Goal: Transaction & Acquisition: Purchase product/service

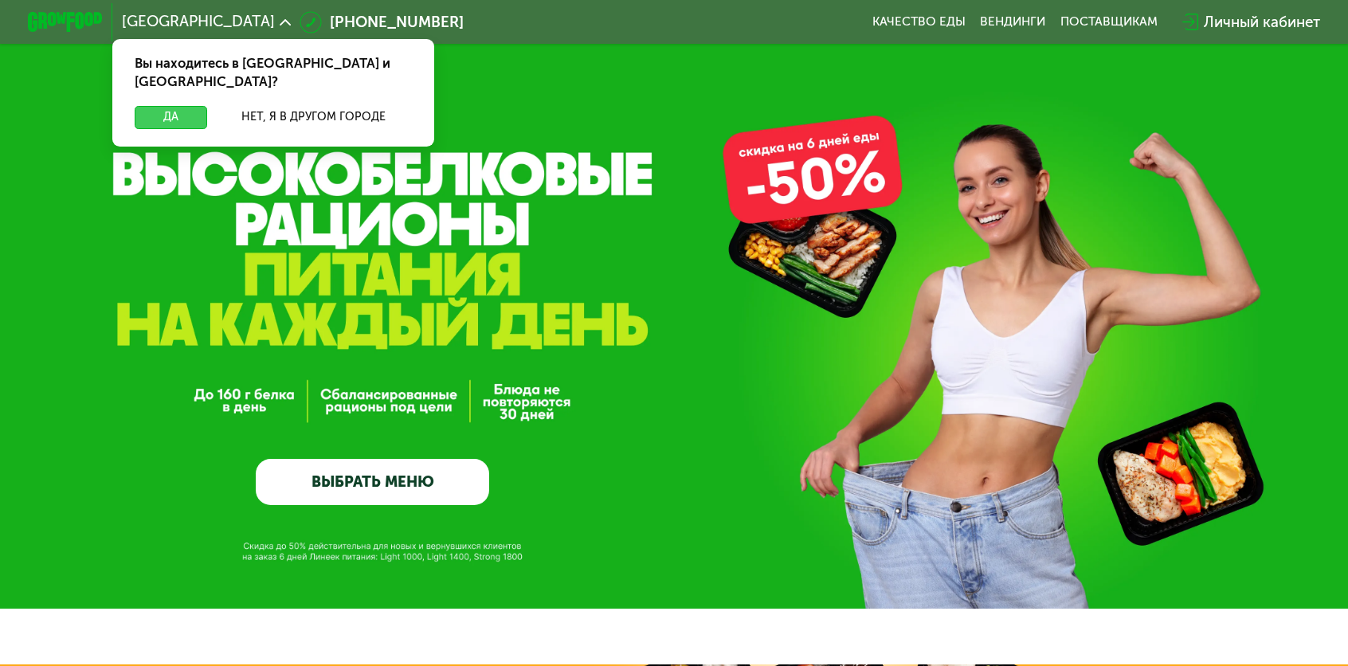
click at [207, 106] on button "Да" at bounding box center [171, 117] width 72 height 22
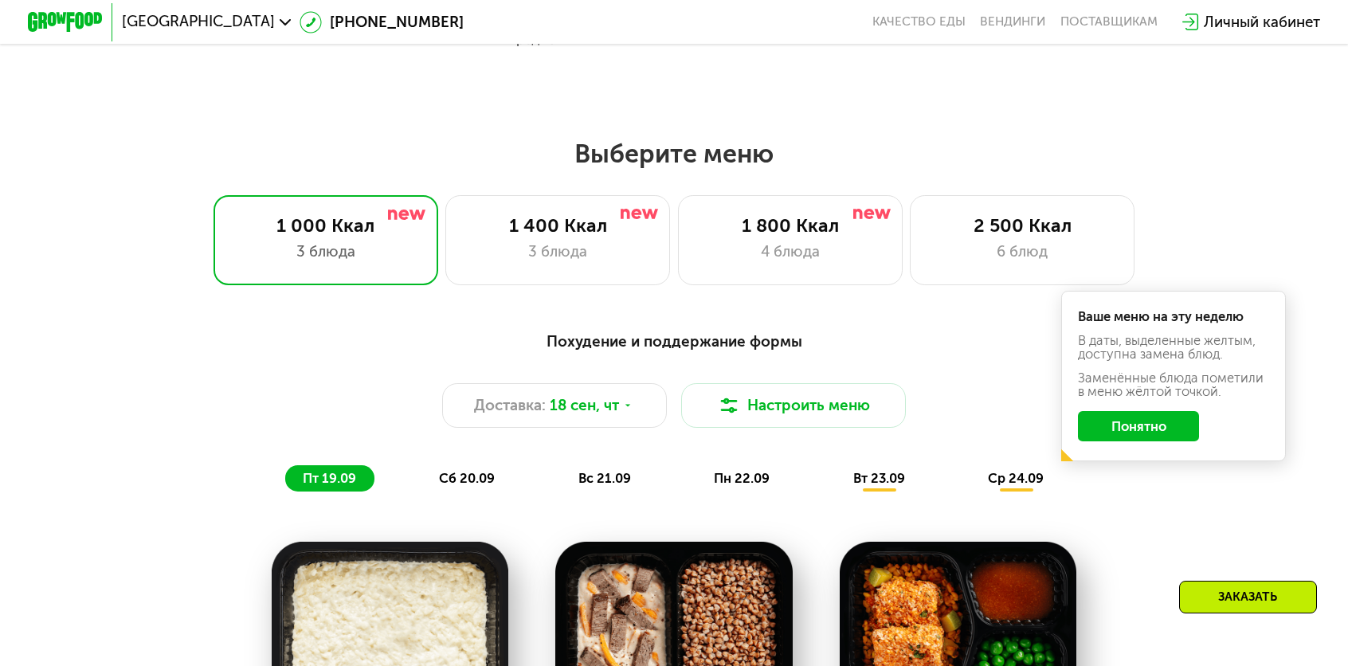
scroll to position [1036, 0]
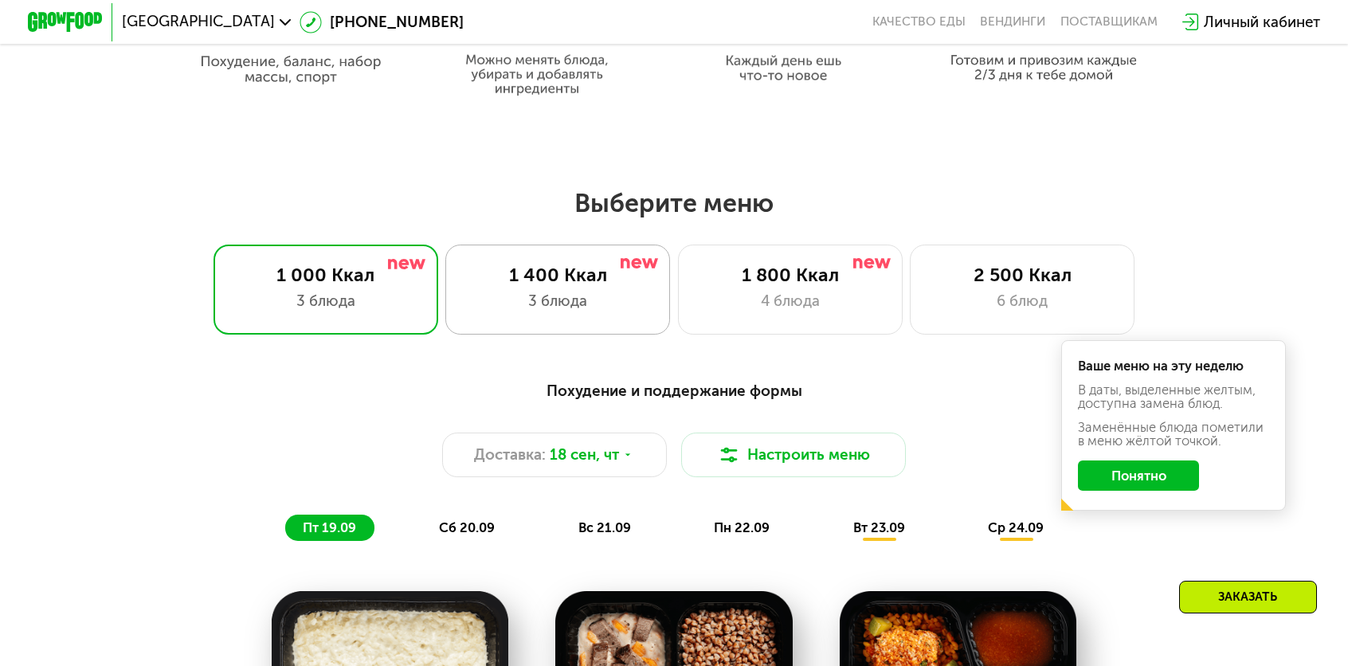
click at [521, 251] on div "1 400 Ккал 3 блюда" at bounding box center [557, 290] width 225 height 90
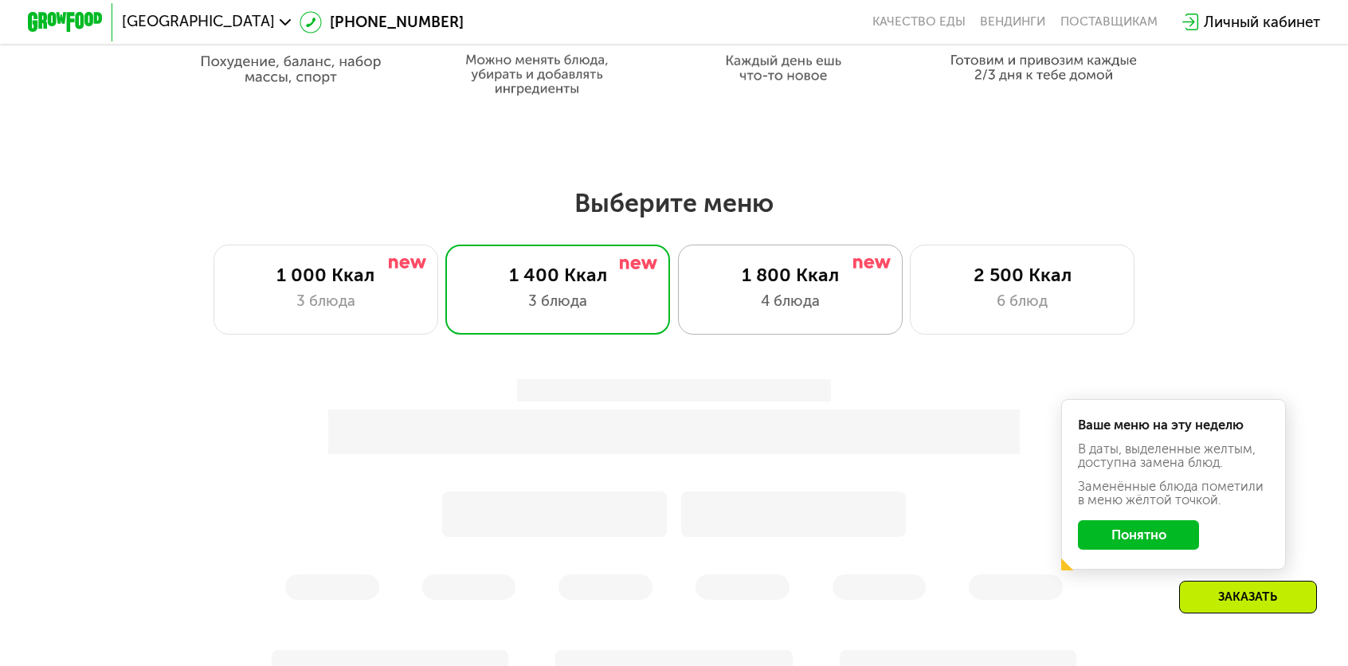
click at [790, 295] on div "4 блюда" at bounding box center [790, 301] width 186 height 22
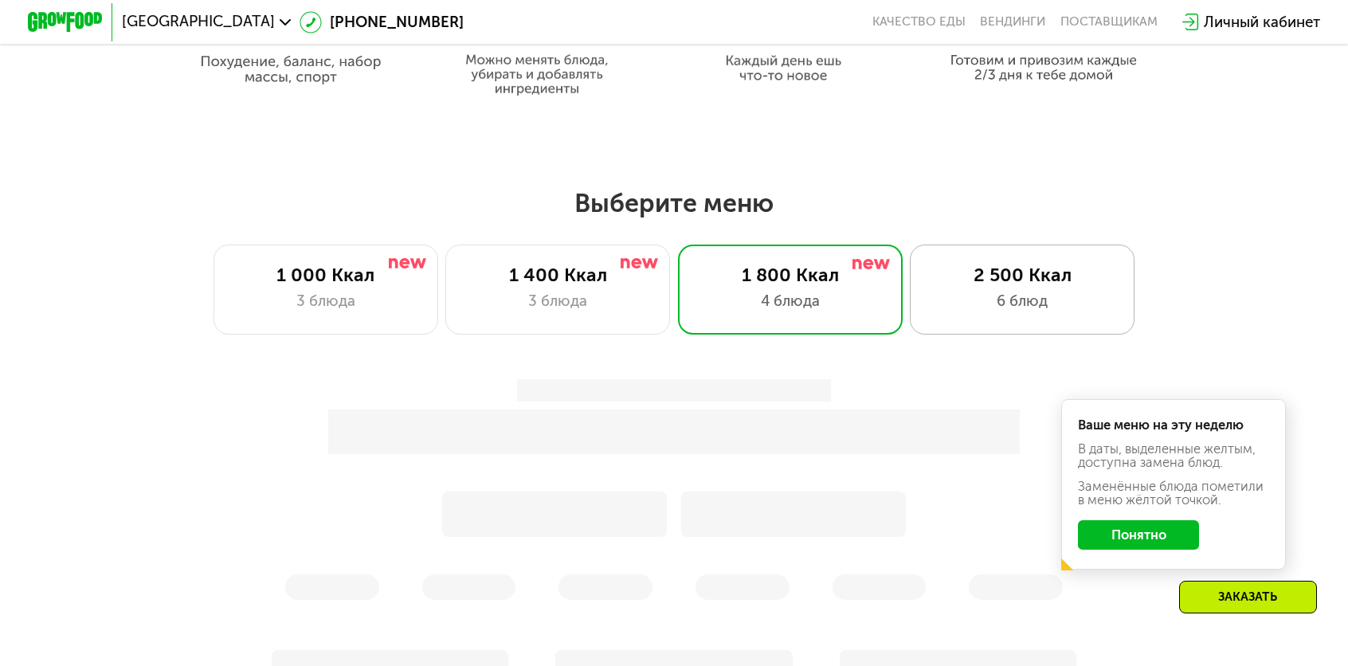
click at [948, 276] on div "2 500 Ккал 6 блюд" at bounding box center [1022, 290] width 225 height 90
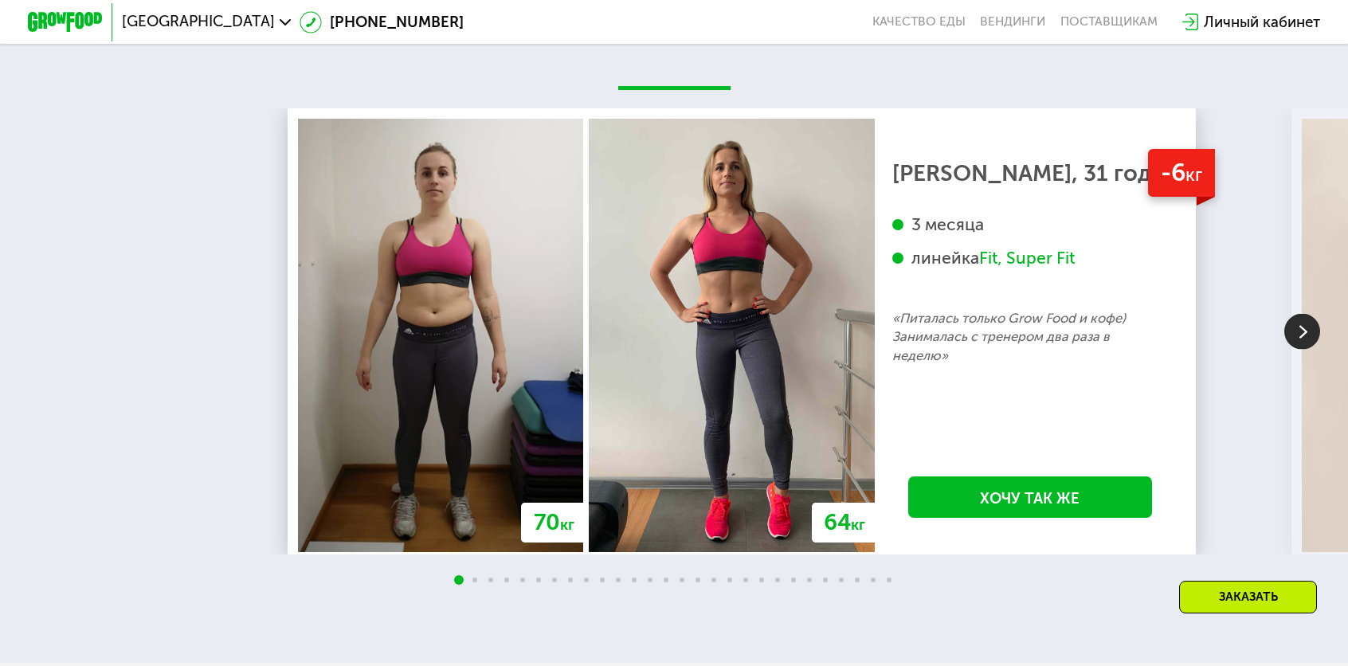
scroll to position [3548, 0]
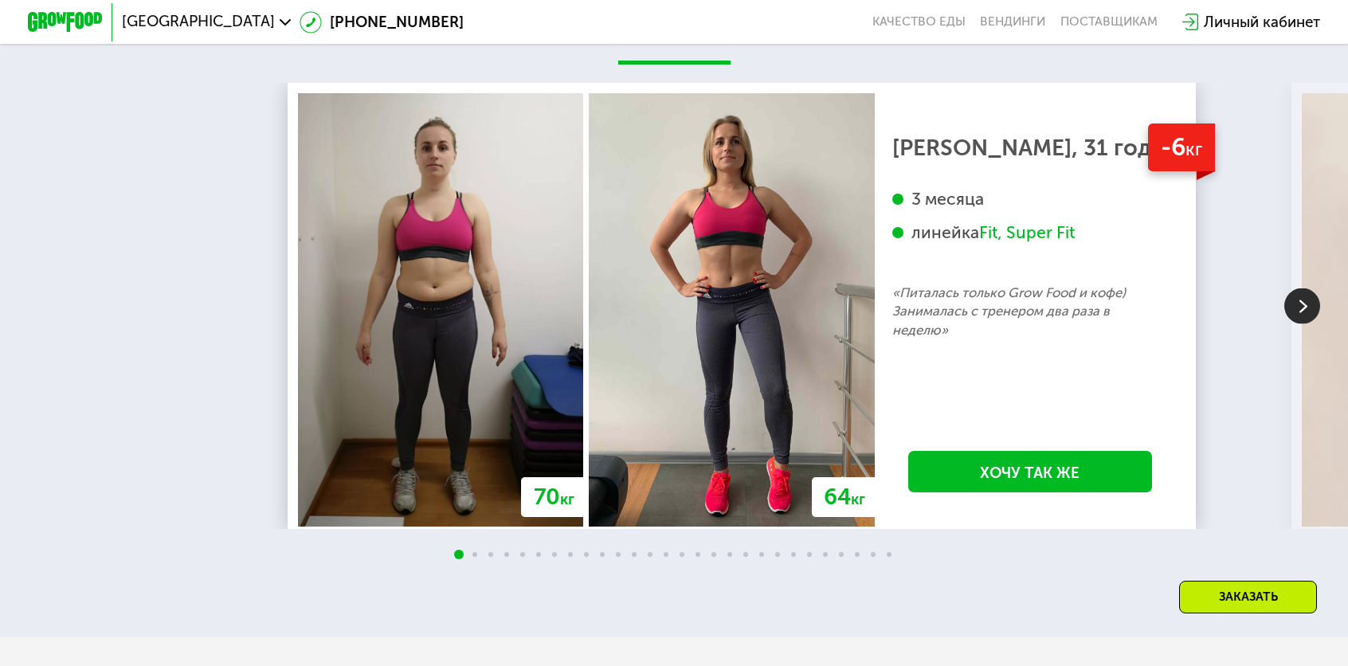
click at [1309, 288] on img at bounding box center [1302, 306] width 36 height 36
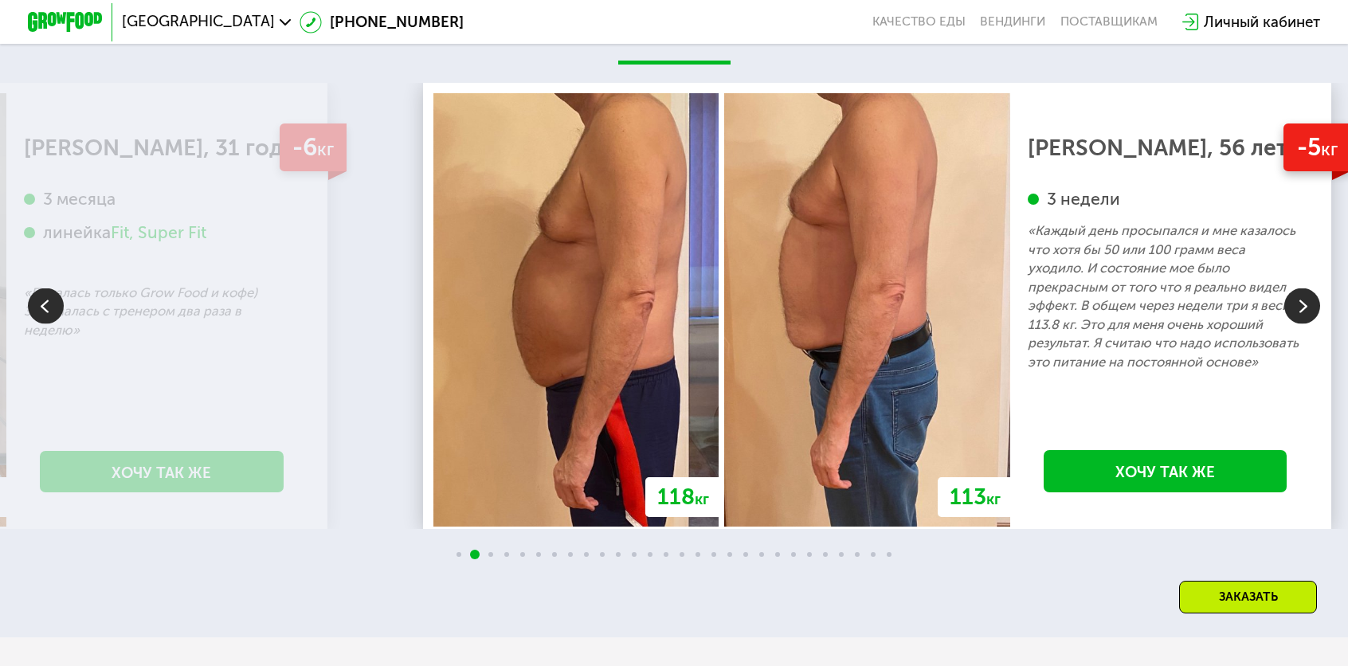
click at [1309, 288] on img at bounding box center [1302, 306] width 36 height 36
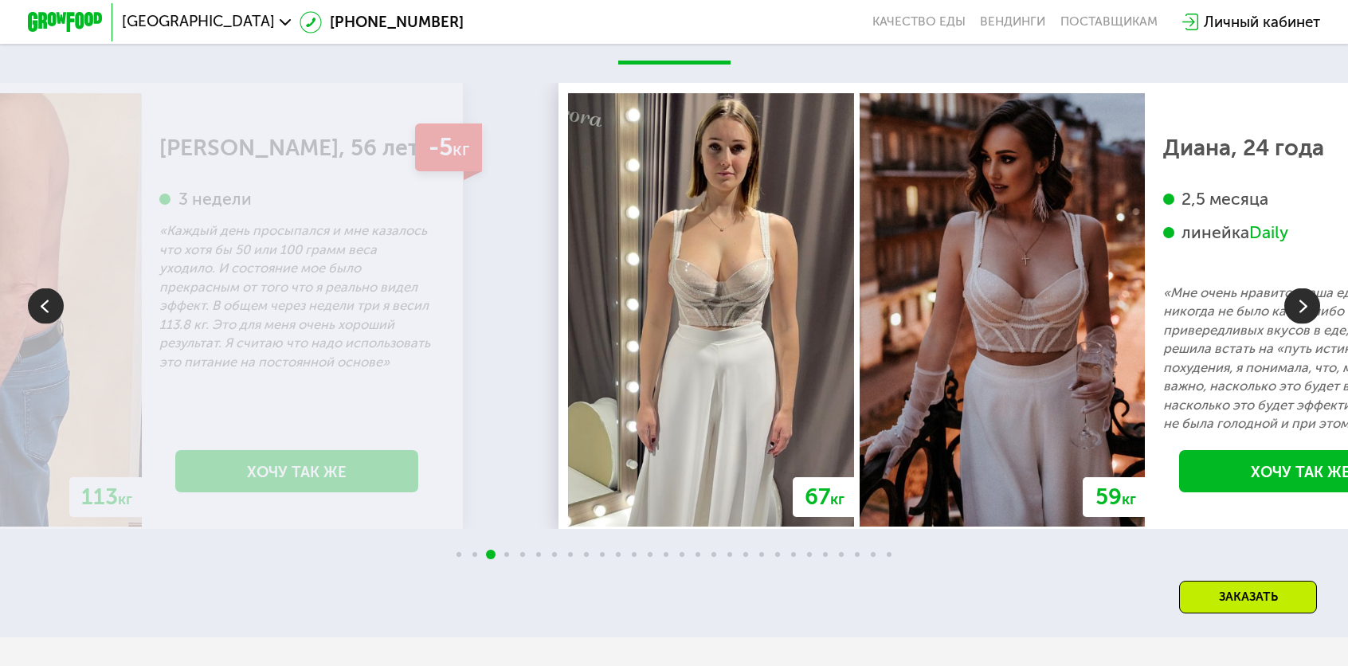
click at [1309, 288] on img at bounding box center [1302, 306] width 36 height 36
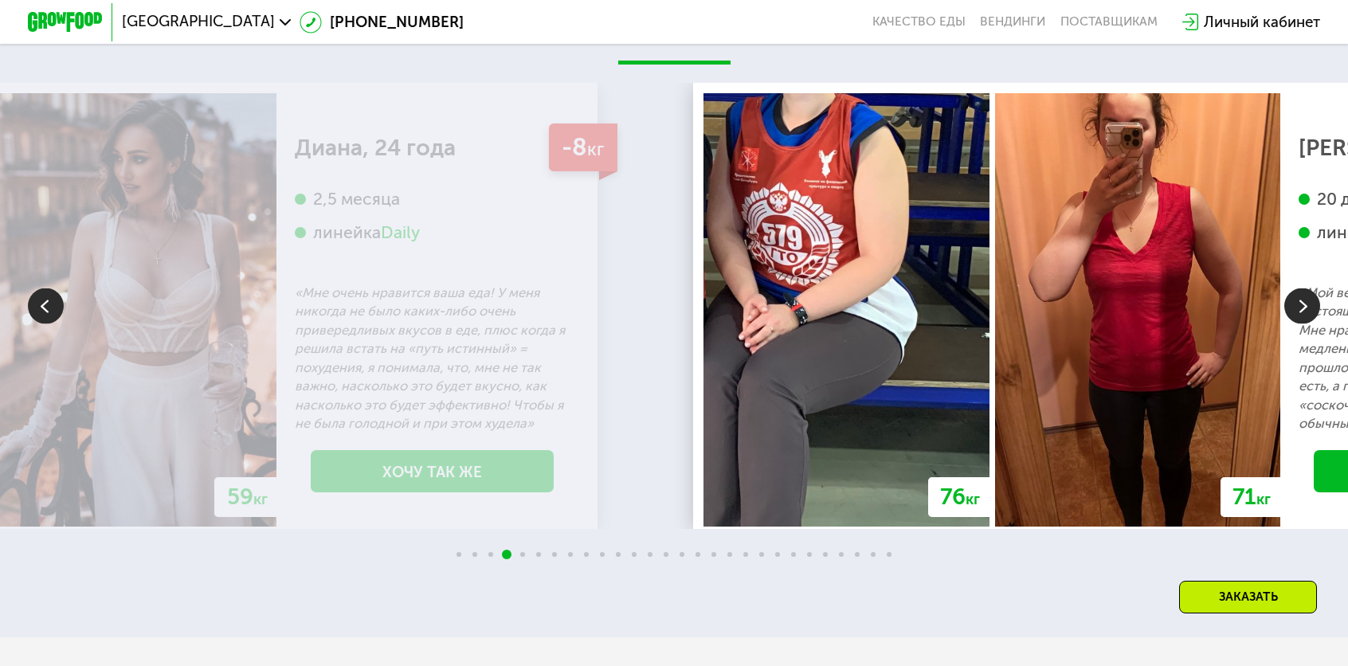
click at [1309, 288] on img at bounding box center [1302, 306] width 36 height 36
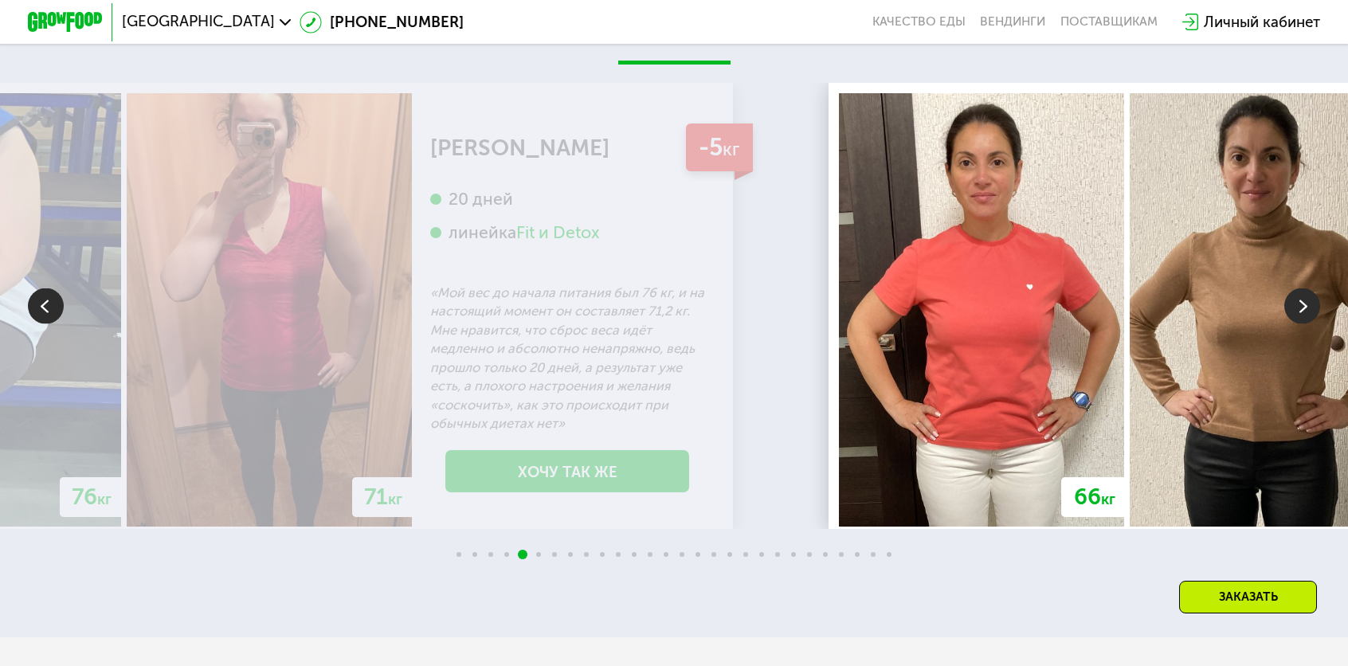
click at [1309, 288] on img at bounding box center [1302, 306] width 36 height 36
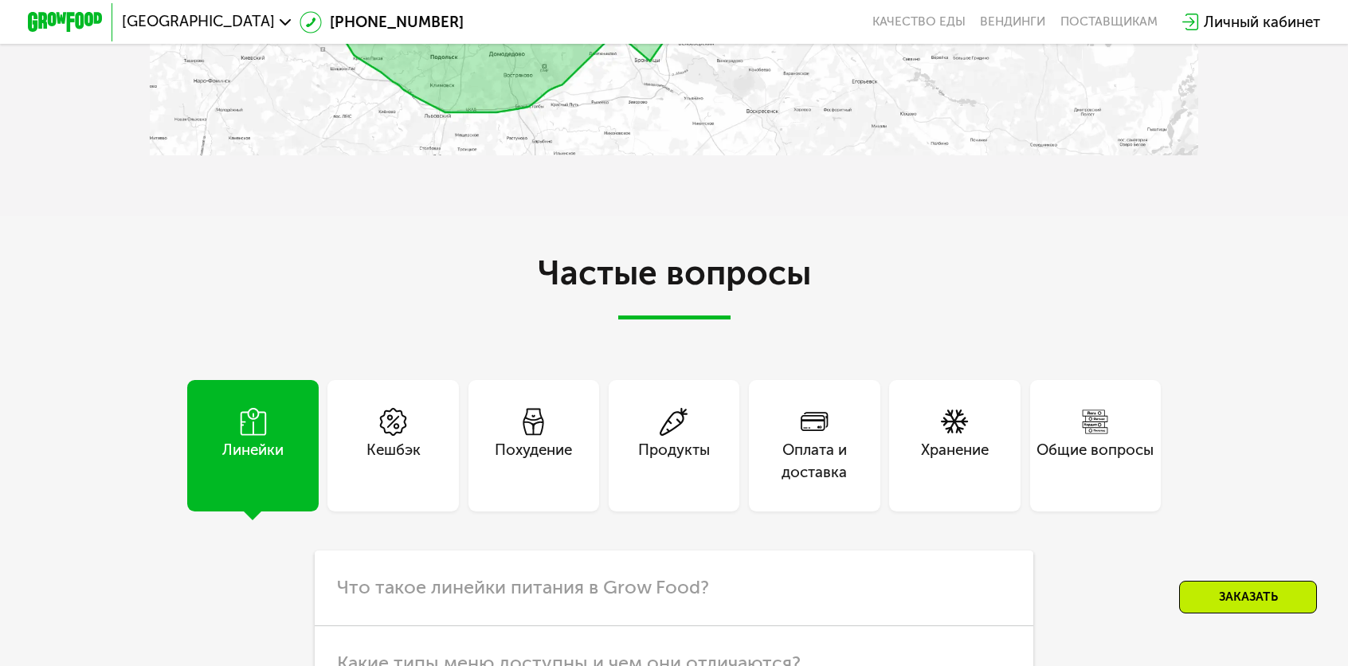
scroll to position [5062, 0]
